Goal: Transaction & Acquisition: Purchase product/service

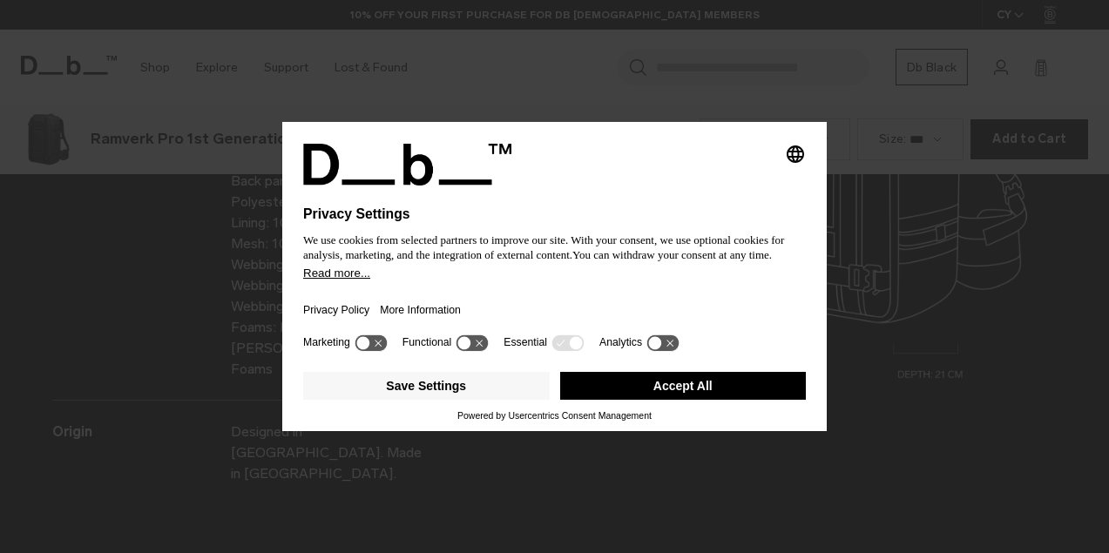
scroll to position [2212, 0]
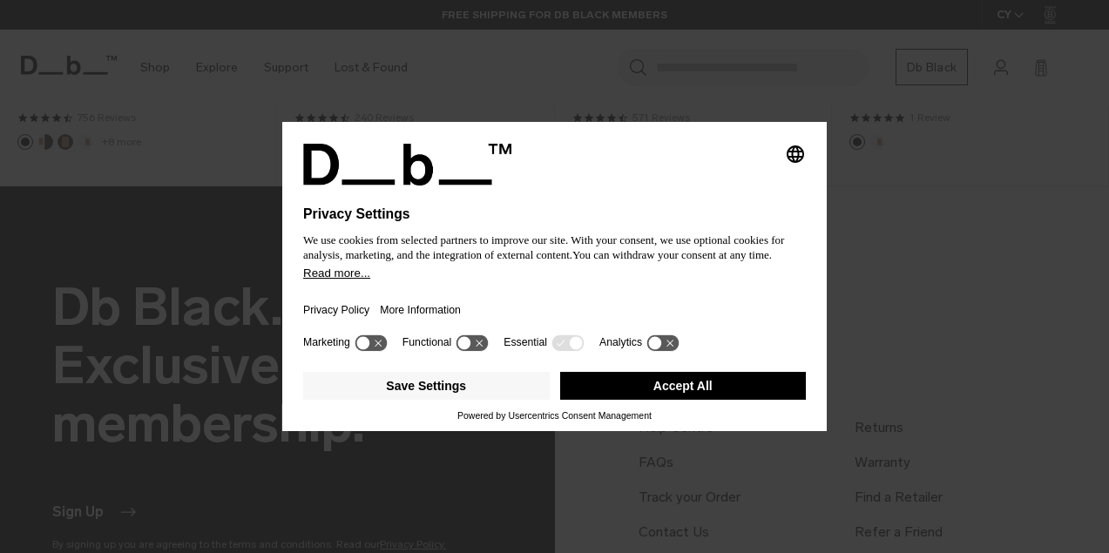
scroll to position [1516, 0]
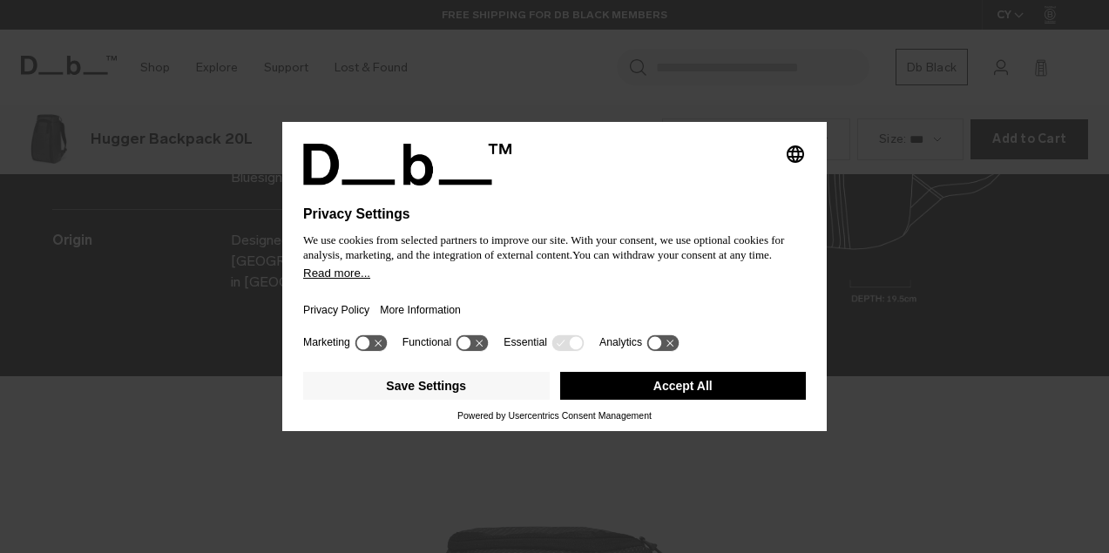
scroll to position [2212, 0]
